Goal: Task Accomplishment & Management: Use online tool/utility

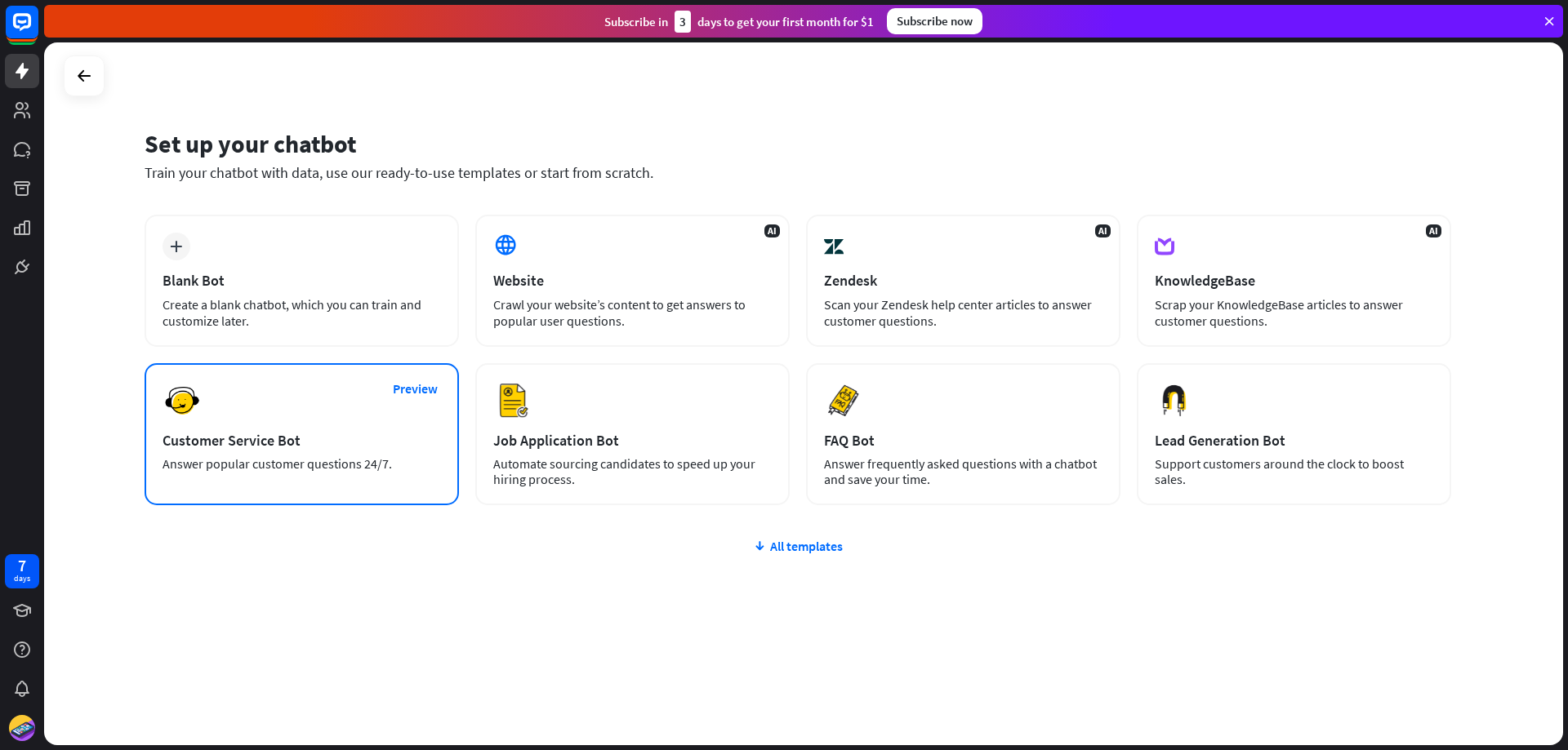
click at [232, 430] on div "Preview Customer Service Bot Answer popular customer questions 24/7." at bounding box center [302, 433] width 315 height 142
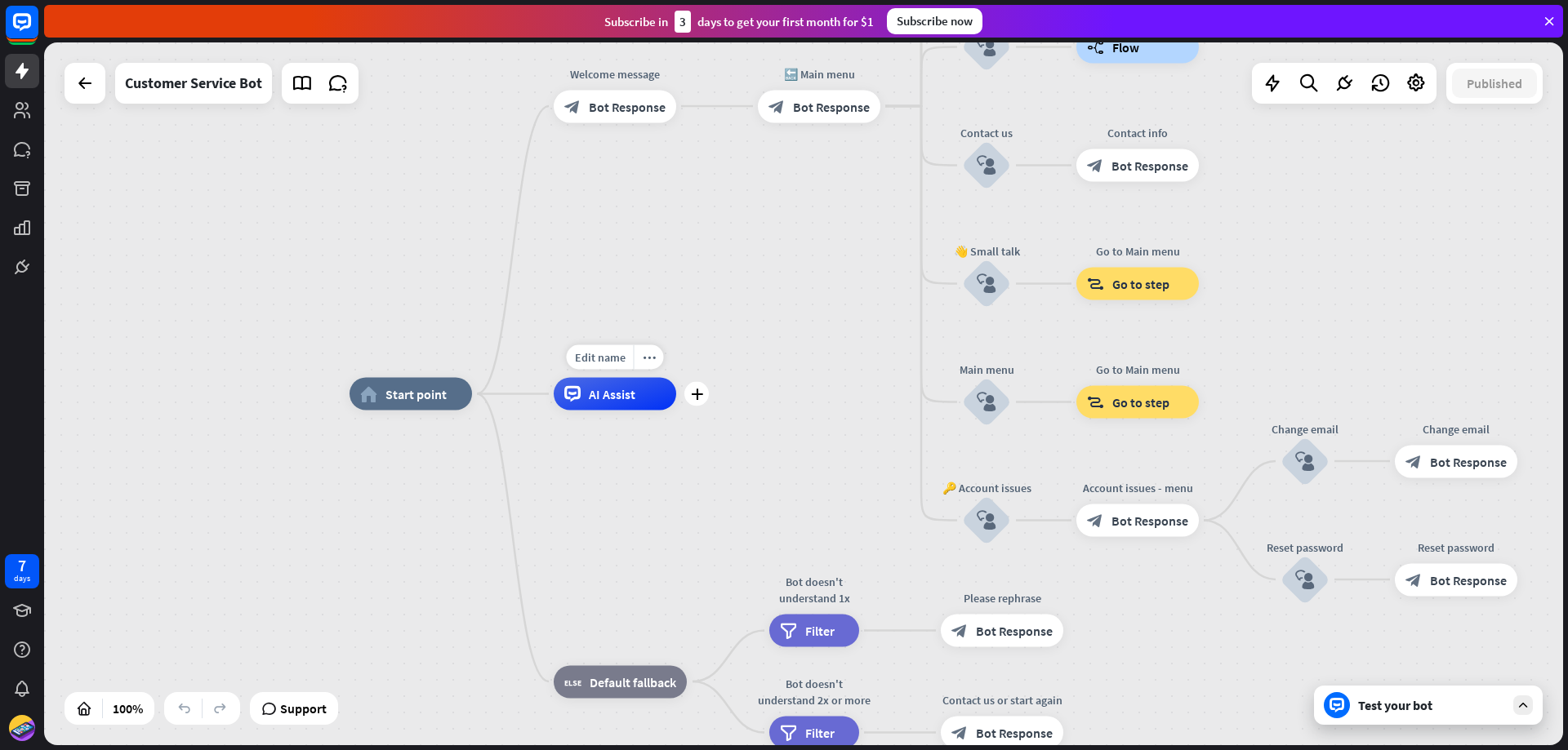
drag, startPoint x: 232, startPoint y: 430, endPoint x: 753, endPoint y: 375, distance: 523.9
click at [676, 378] on div "Edit name more_horiz plus AI Assist" at bounding box center [614, 395] width 123 height 33
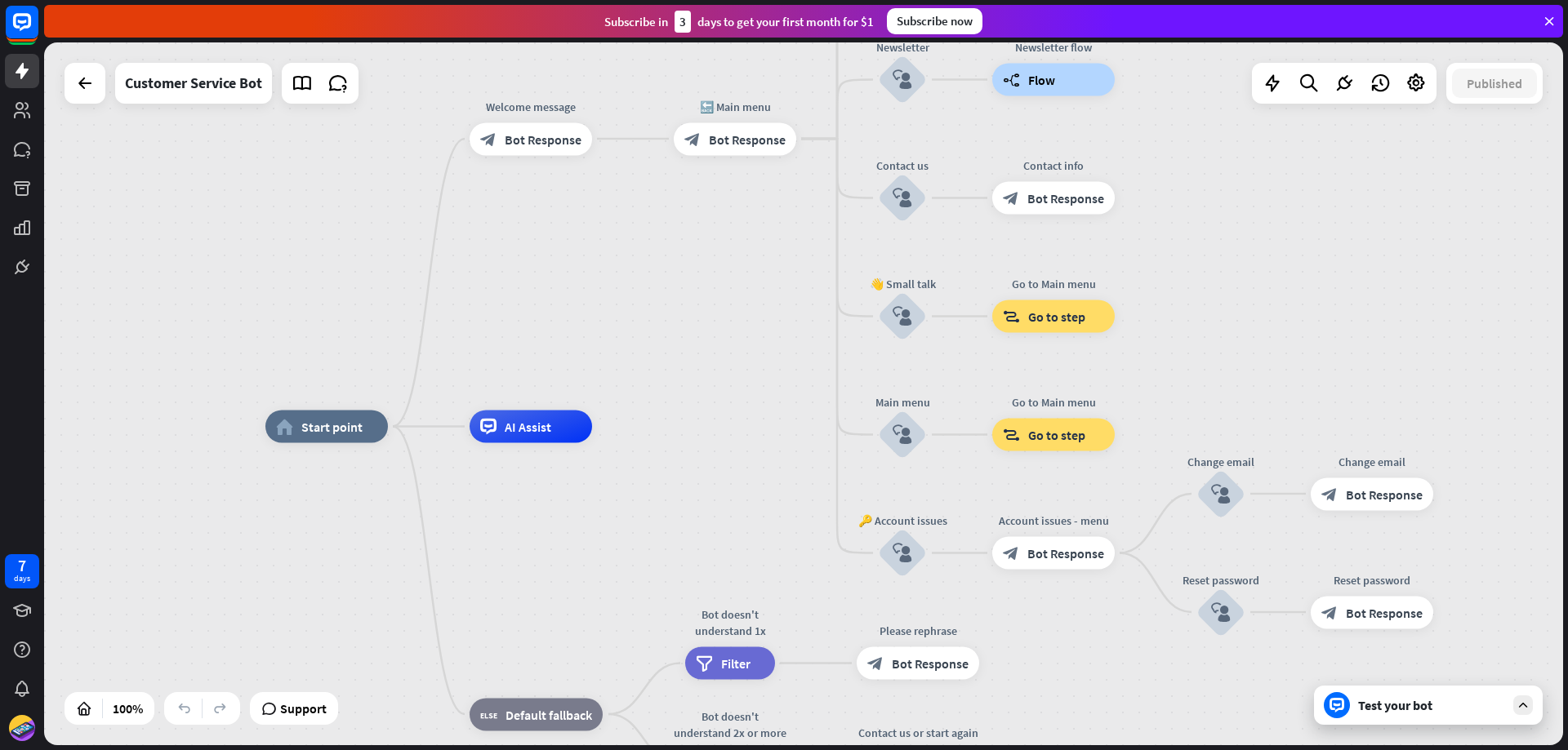
drag, startPoint x: 774, startPoint y: 184, endPoint x: 645, endPoint y: 245, distance: 142.7
click at [645, 245] on div "home_2 Start point Welcome message block_bot_response Bot Response 🔙 Main menu …" at bounding box center [803, 394] width 1519 height 703
click at [696, 658] on div "filter Filter" at bounding box center [732, 663] width 90 height 33
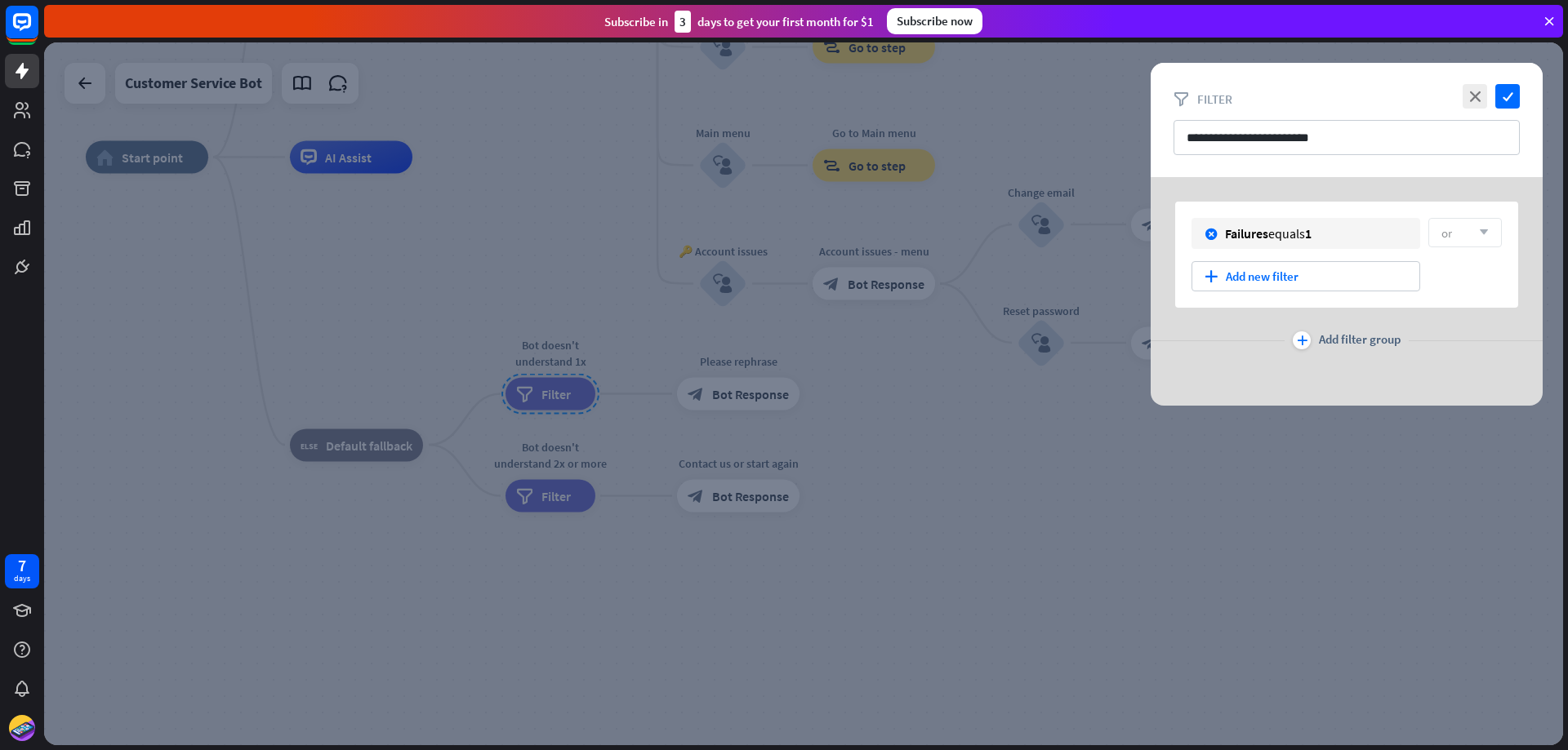
drag, startPoint x: 1171, startPoint y: 498, endPoint x: 684, endPoint y: 225, distance: 558.3
click at [684, 225] on div at bounding box center [803, 394] width 1519 height 703
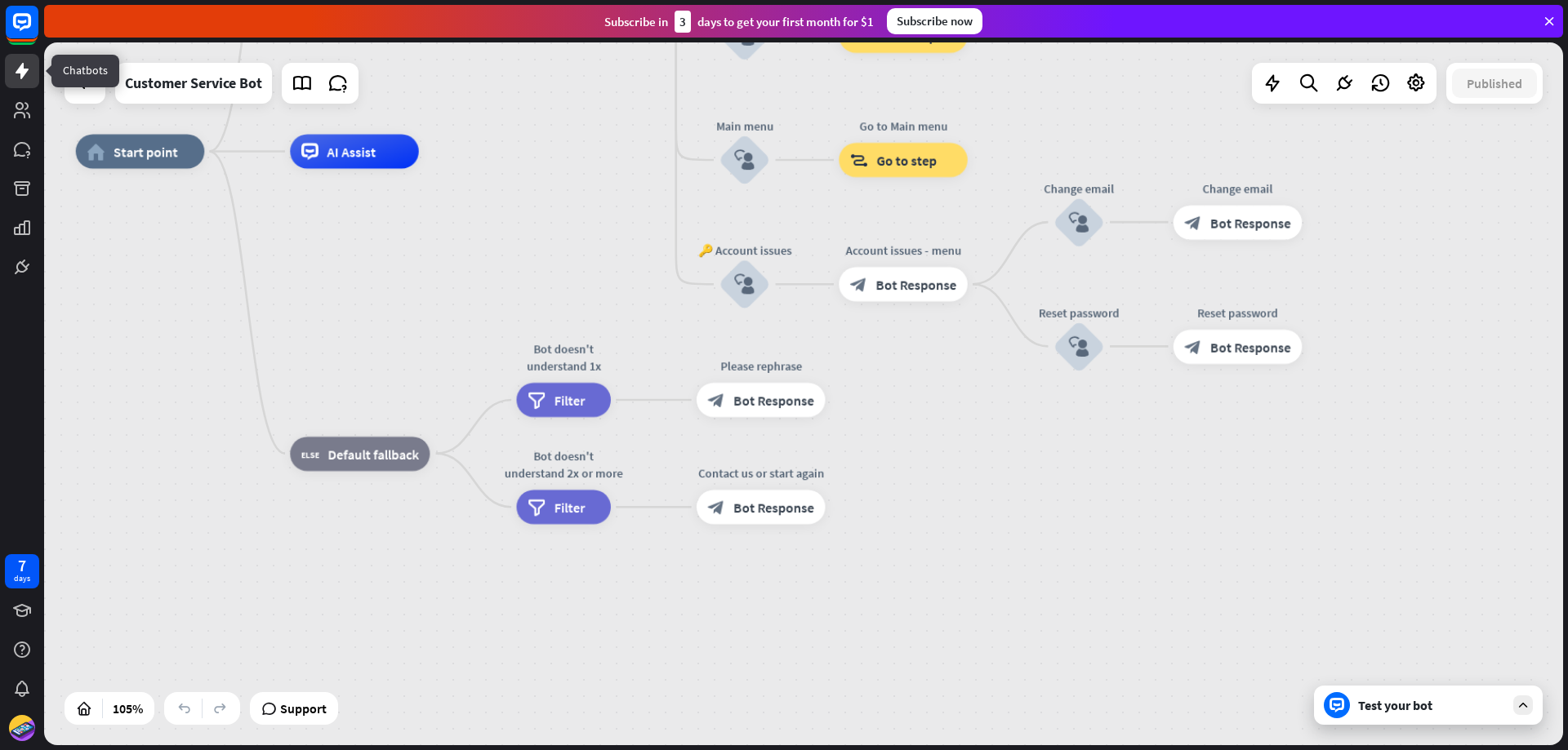
click at [23, 74] on icon at bounding box center [22, 70] width 14 height 16
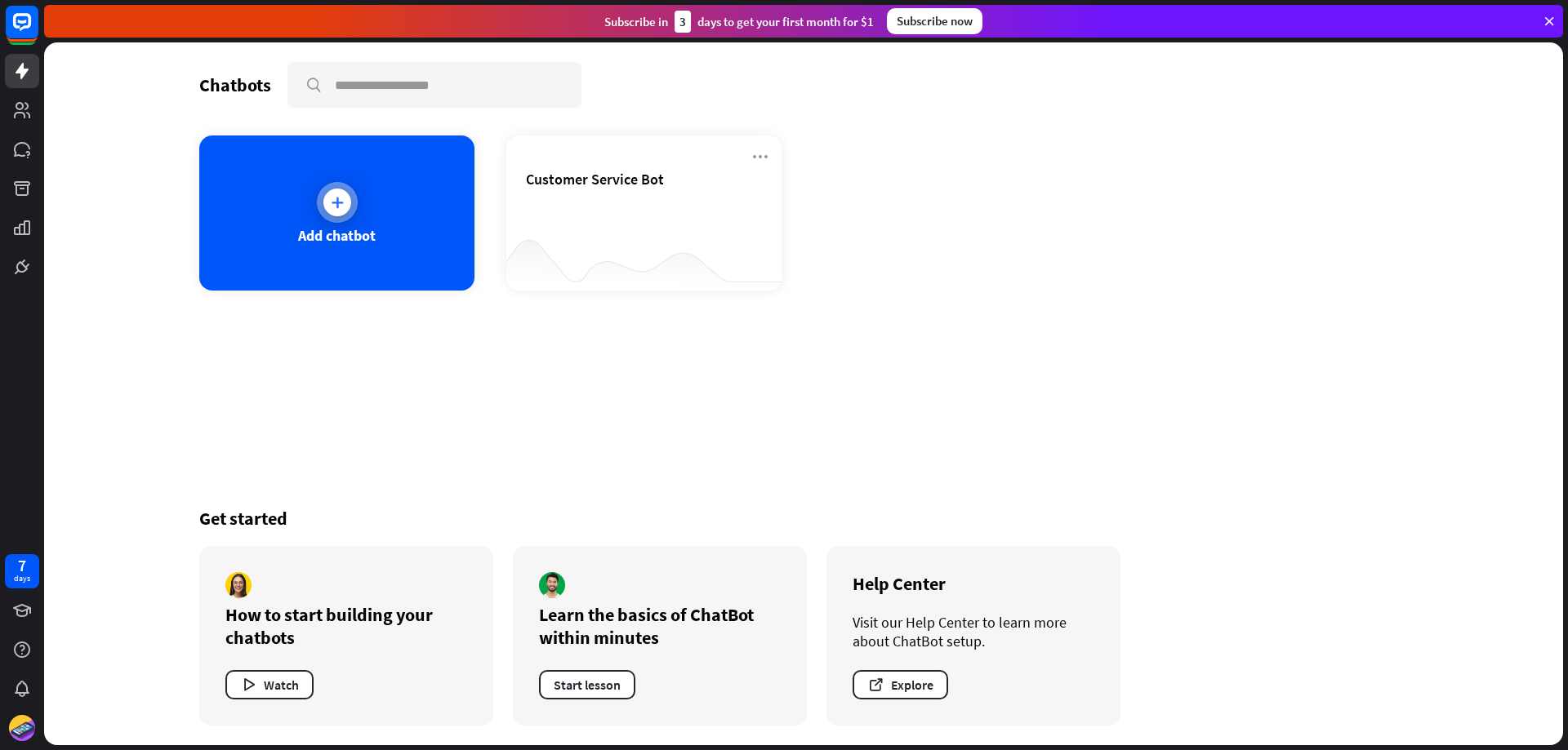
click at [310, 230] on div "Add chatbot" at bounding box center [337, 235] width 77 height 18
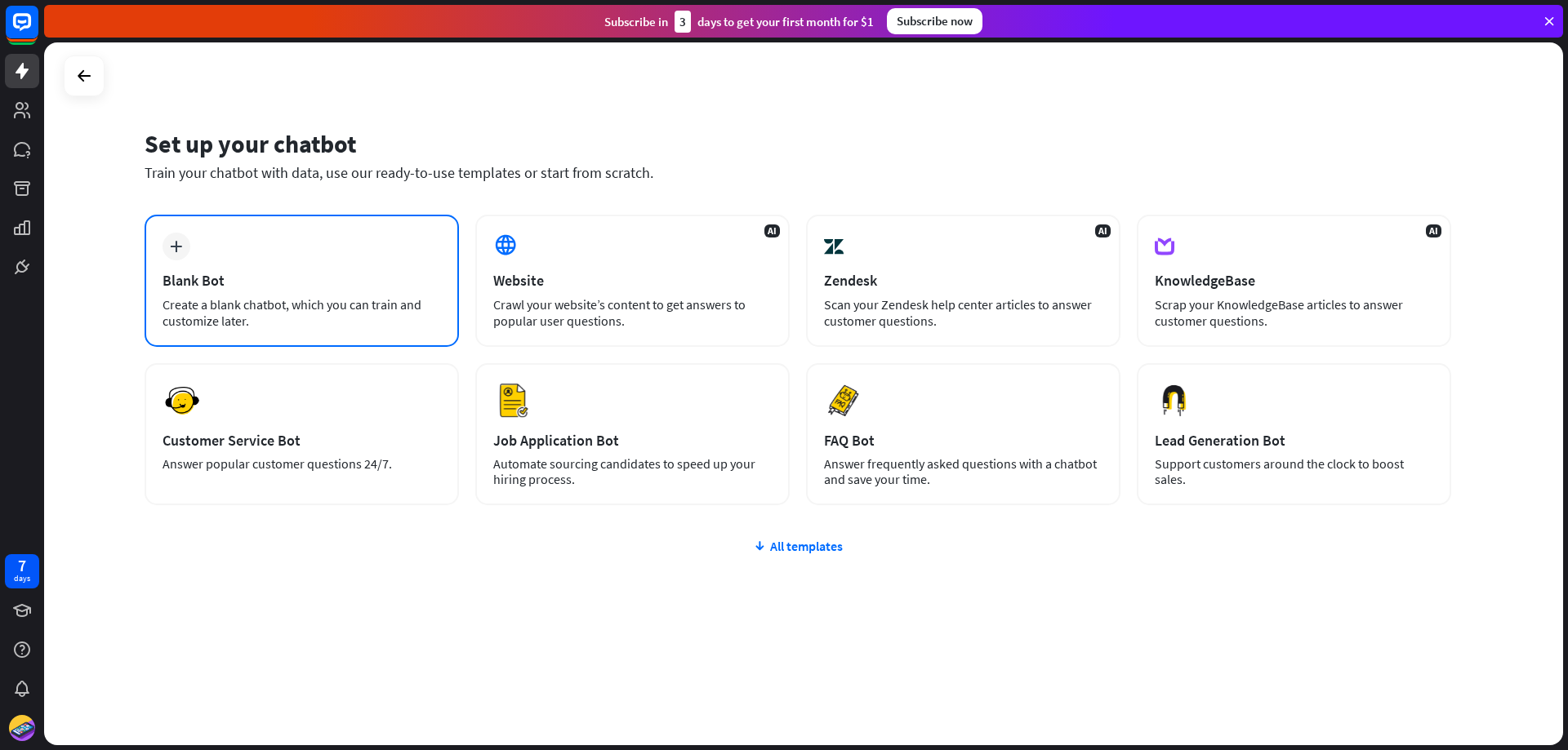
drag, startPoint x: 310, startPoint y: 230, endPoint x: 298, endPoint y: 249, distance: 22.5
click at [298, 249] on div "plus Blank Bot Create a blank chatbot, which you can train and customize later." at bounding box center [302, 280] width 315 height 132
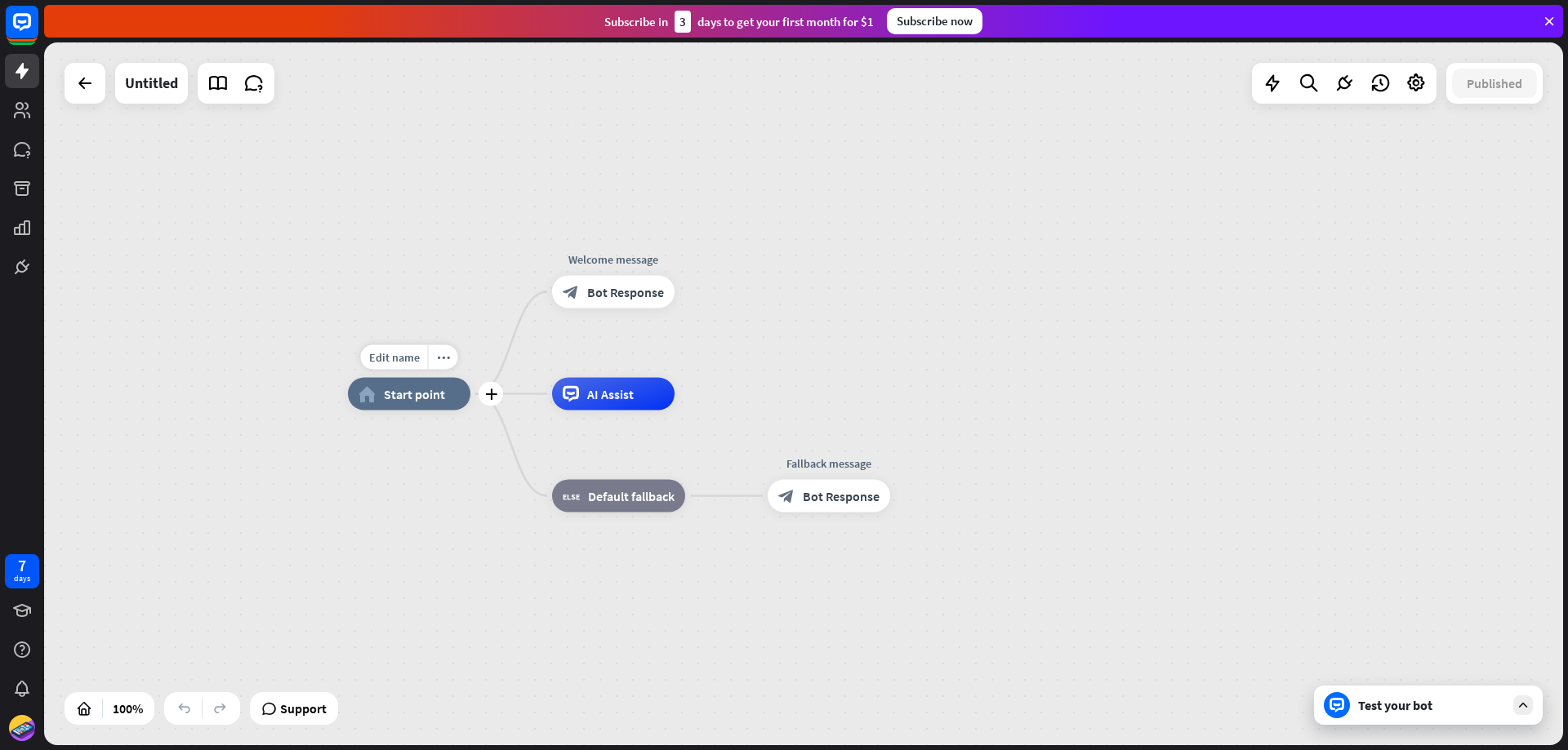
click at [414, 396] on span "Start point" at bounding box center [413, 394] width 61 height 16
click at [439, 361] on icon "more_horiz" at bounding box center [443, 357] width 14 height 13
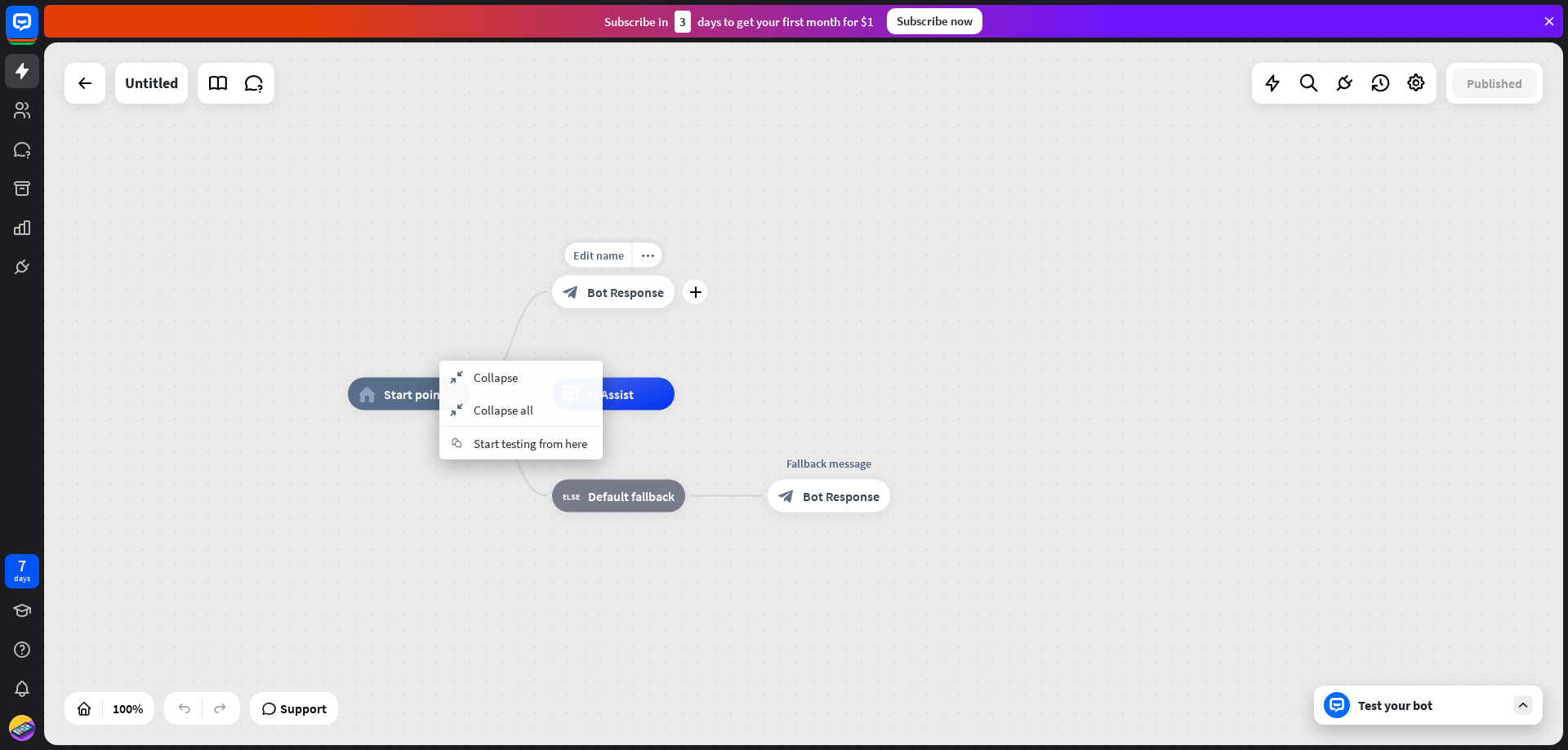
click at [595, 293] on span "Bot Response" at bounding box center [625, 292] width 76 height 16
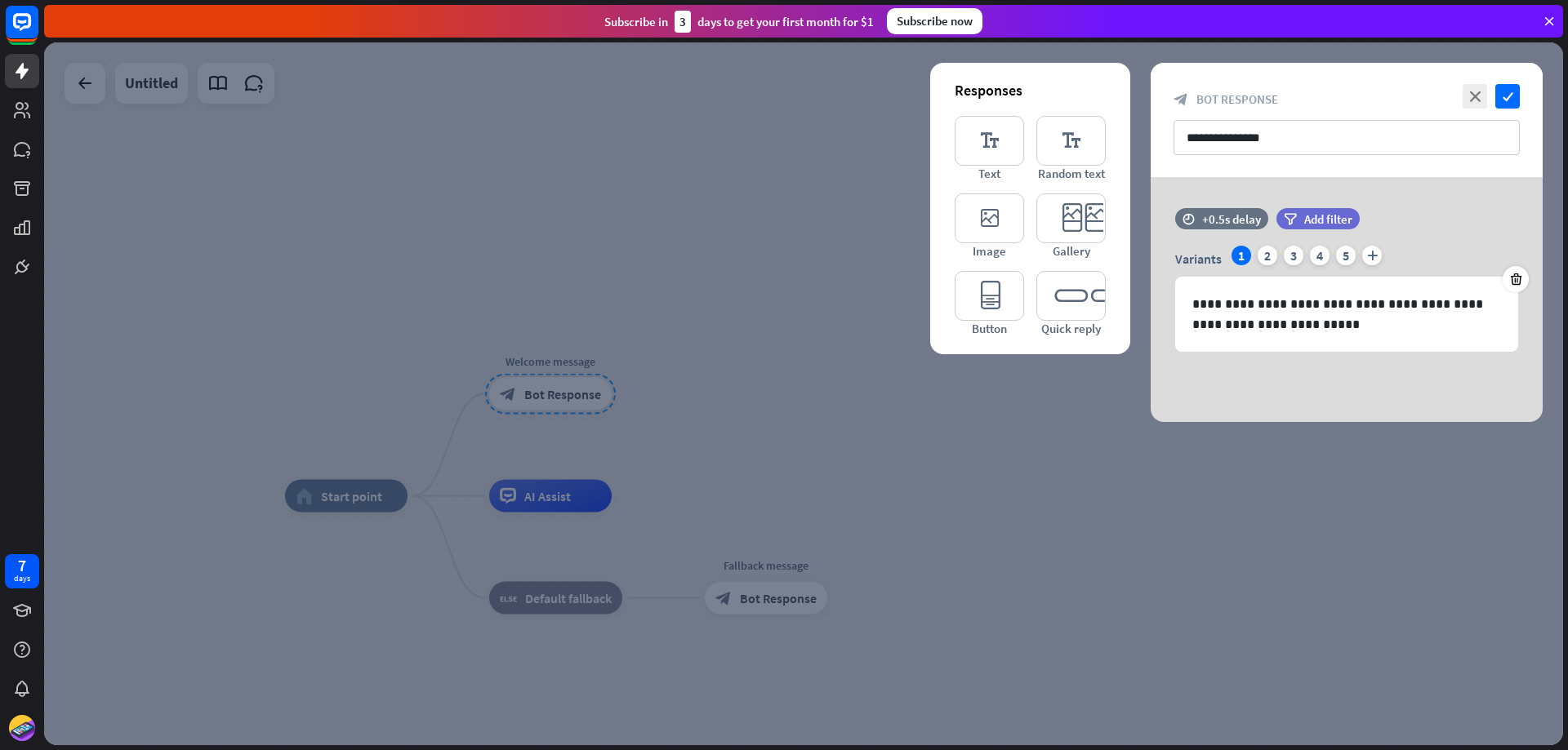
click at [783, 401] on div at bounding box center [803, 394] width 1519 height 703
